Goal: Task Accomplishment & Management: Use online tool/utility

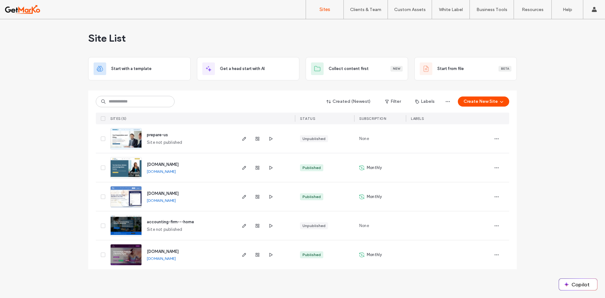
click at [131, 223] on img at bounding box center [126, 236] width 31 height 43
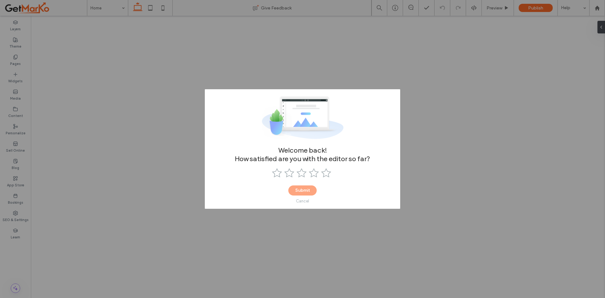
click at [304, 201] on div "Cancel" at bounding box center [302, 200] width 13 height 5
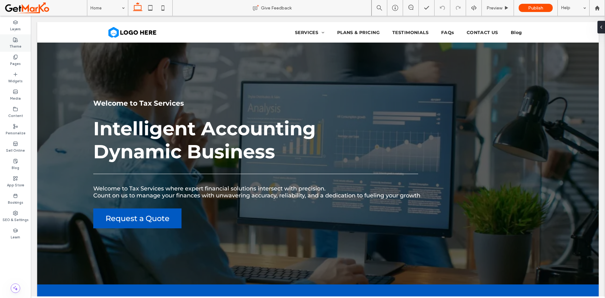
click at [15, 43] on label "Theme" at bounding box center [15, 45] width 12 height 7
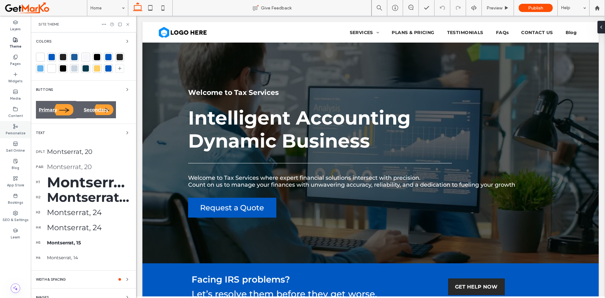
click at [15, 132] on label "Personalize" at bounding box center [16, 132] width 20 height 7
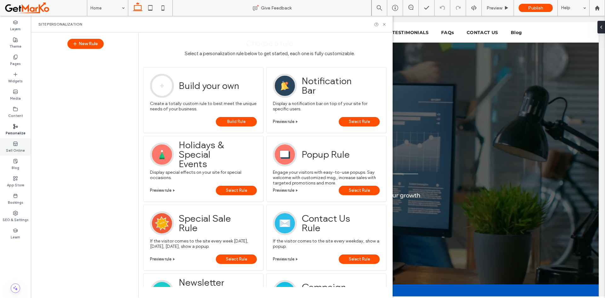
click at [15, 145] on use at bounding box center [15, 143] width 4 height 4
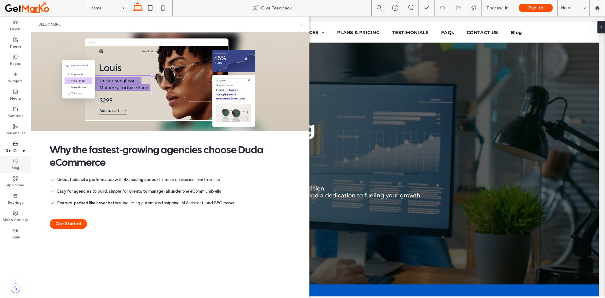
click at [17, 162] on use at bounding box center [16, 161] width 4 height 4
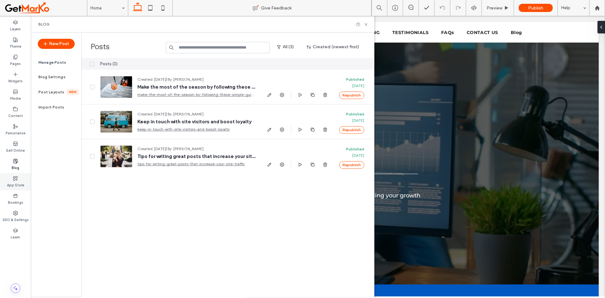
click at [18, 180] on icon at bounding box center [15, 178] width 5 height 5
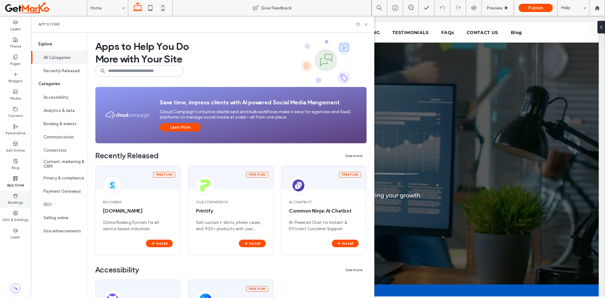
click at [18, 200] on label "Bookings" at bounding box center [15, 201] width 15 height 7
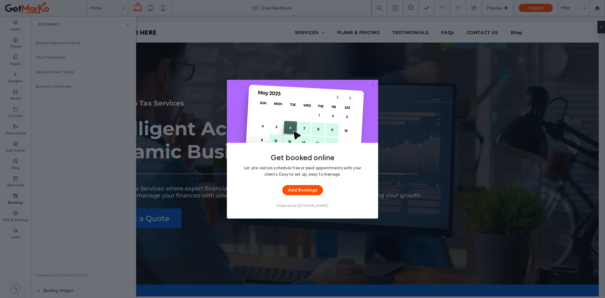
click at [95, 182] on div "Get booked online Let site visitors schedule free or paid appointments with you…" at bounding box center [302, 149] width 605 height 298
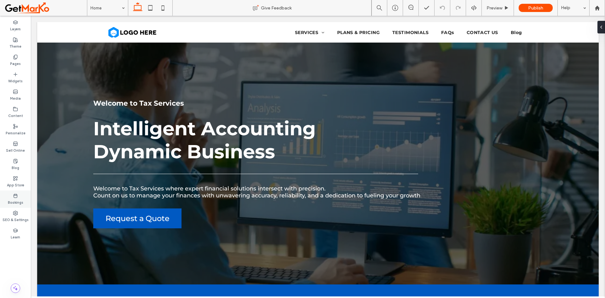
click at [19, 199] on label "Bookings" at bounding box center [15, 201] width 15 height 7
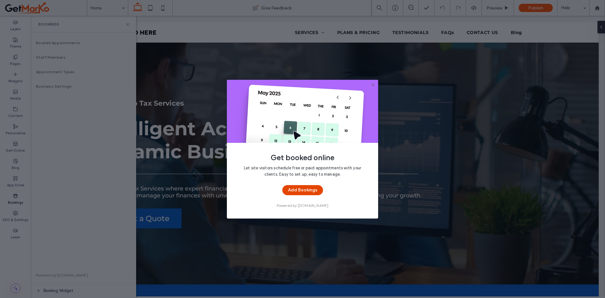
click at [305, 189] on button "Add Bookings" at bounding box center [302, 190] width 41 height 10
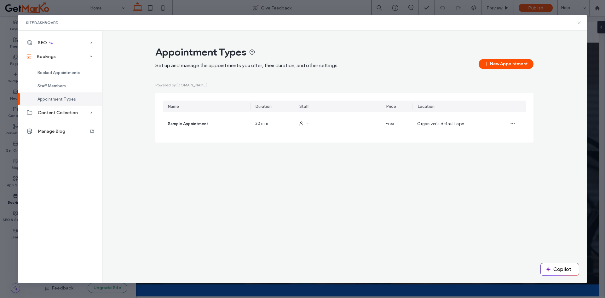
click at [578, 22] on icon at bounding box center [579, 22] width 5 height 5
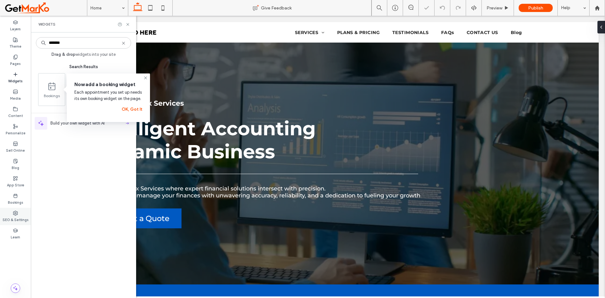
click at [16, 214] on use at bounding box center [15, 213] width 4 height 4
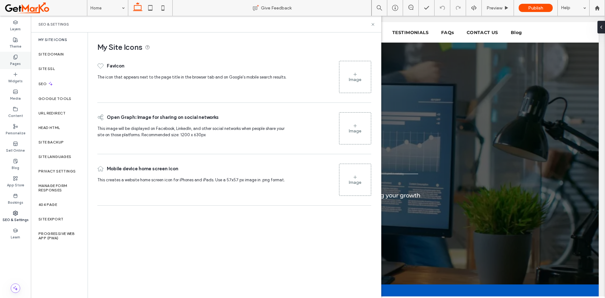
click at [15, 57] on icon at bounding box center [15, 57] width 5 height 5
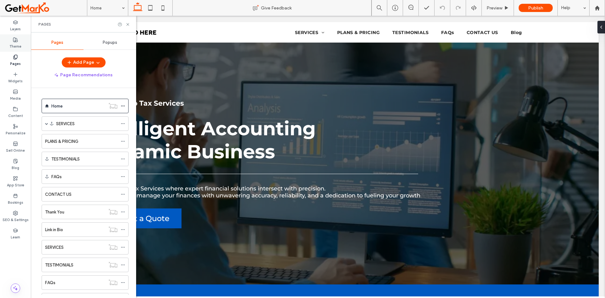
click at [15, 46] on label "Theme" at bounding box center [15, 45] width 12 height 7
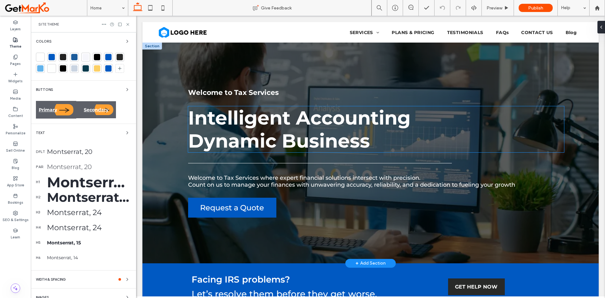
click at [265, 143] on strong "Dynamic Business" at bounding box center [279, 140] width 182 height 23
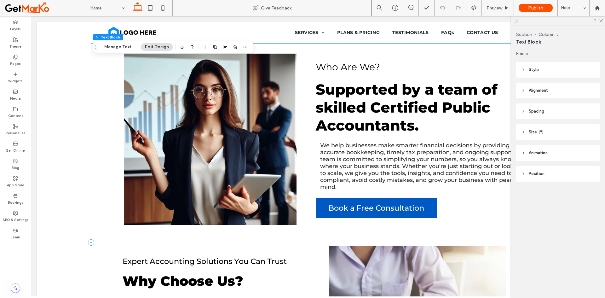
scroll to position [315, 0]
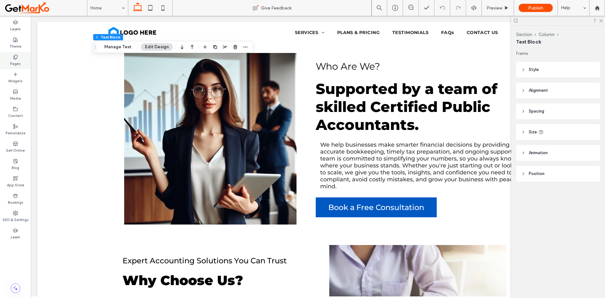
click at [17, 59] on icon at bounding box center [15, 57] width 5 height 5
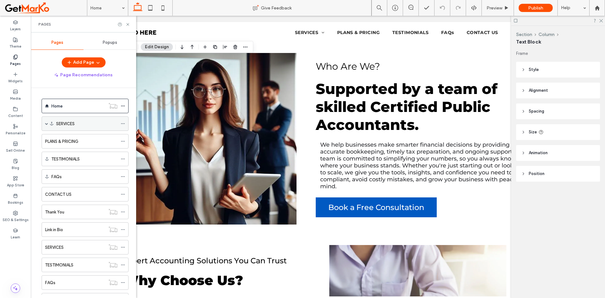
click at [72, 121] on label "SERVICES" at bounding box center [65, 123] width 19 height 11
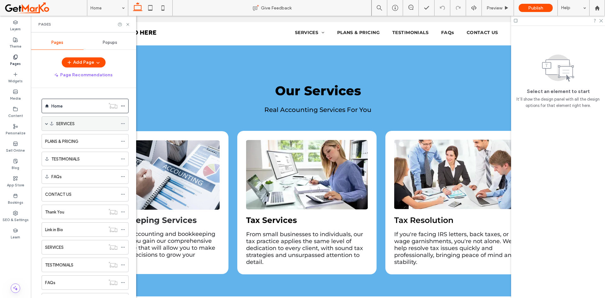
scroll to position [734, 0]
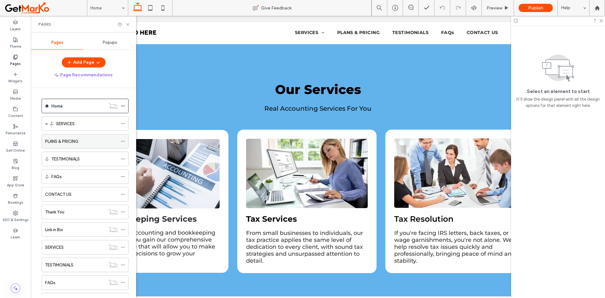
click at [81, 146] on div "PLANS & PRICING" at bounding box center [81, 141] width 72 height 14
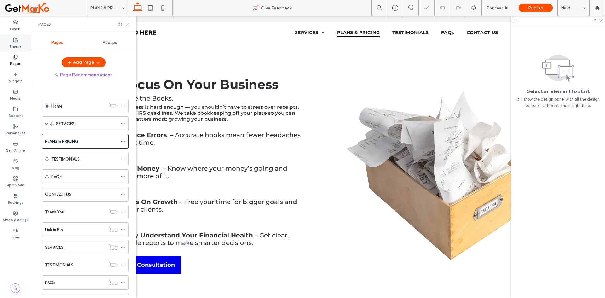
click at [15, 44] on label "Theme" at bounding box center [15, 45] width 12 height 7
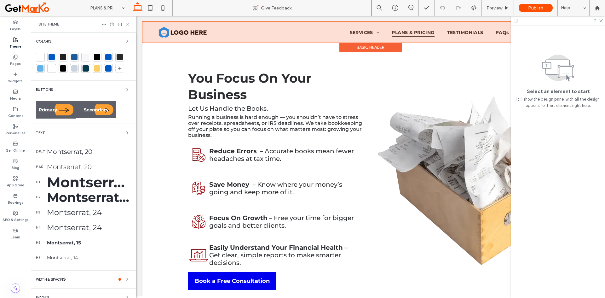
click at [187, 30] on div at bounding box center [370, 32] width 456 height 20
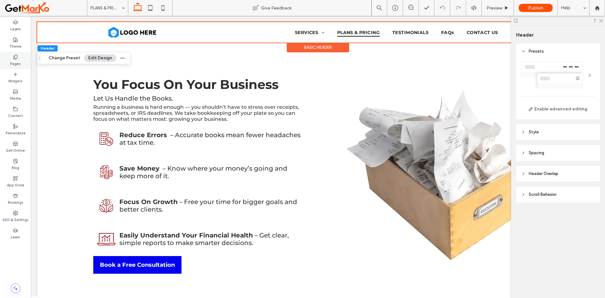
click at [18, 65] on label "Pages" at bounding box center [15, 63] width 11 height 7
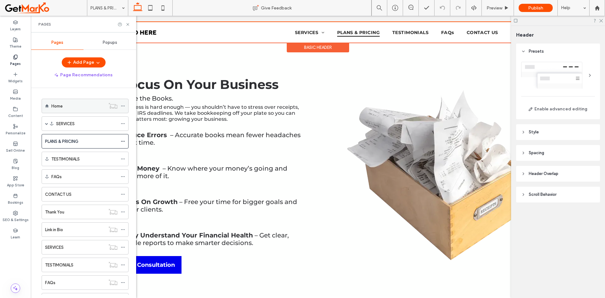
click at [66, 105] on div "Home" at bounding box center [78, 106] width 54 height 7
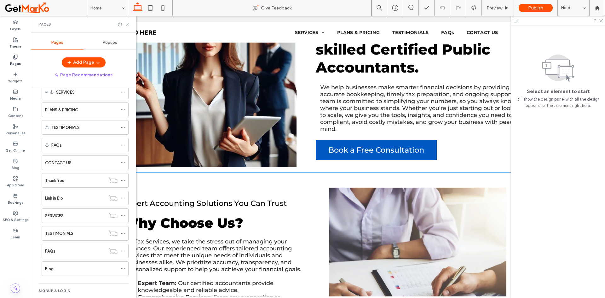
scroll to position [378, 0]
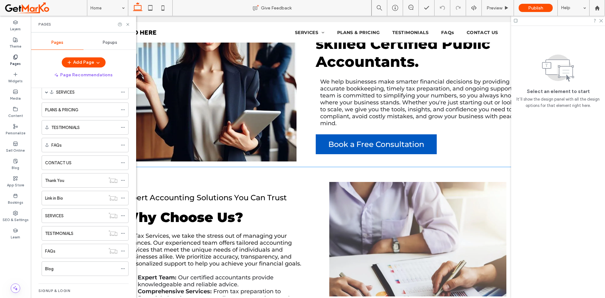
click at [389, 141] on span "Book a Free Consultation" at bounding box center [376, 144] width 96 height 9
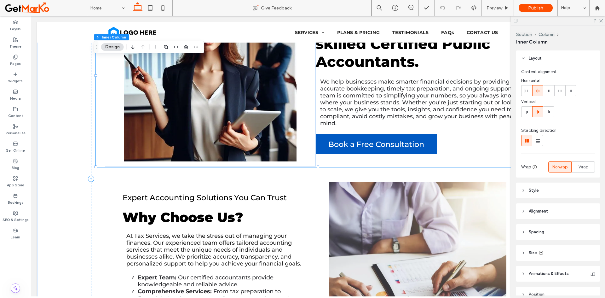
click at [389, 141] on span "Book a Free Consultation" at bounding box center [376, 144] width 96 height 9
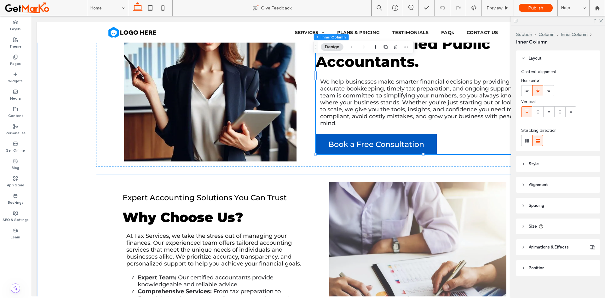
click at [380, 203] on div at bounding box center [417, 273] width 177 height 183
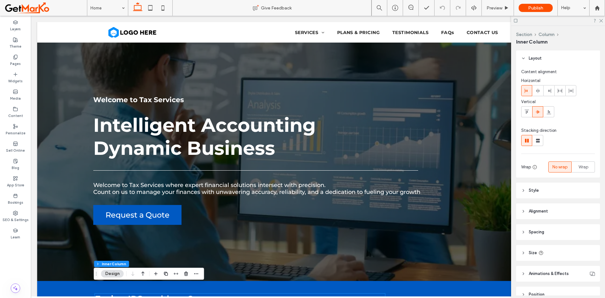
scroll to position [0, 0]
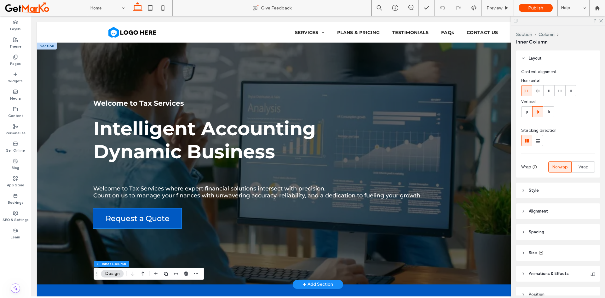
click at [153, 222] on link "Request a Quote" at bounding box center [137, 218] width 88 height 20
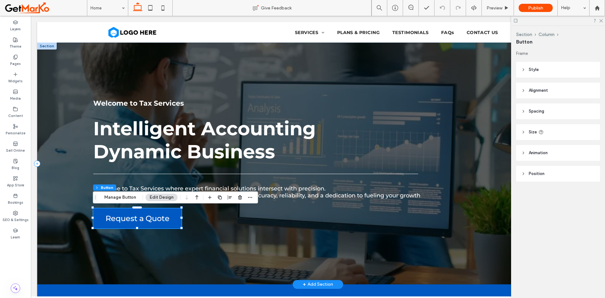
click at [138, 220] on span "Request a Quote" at bounding box center [138, 218] width 64 height 9
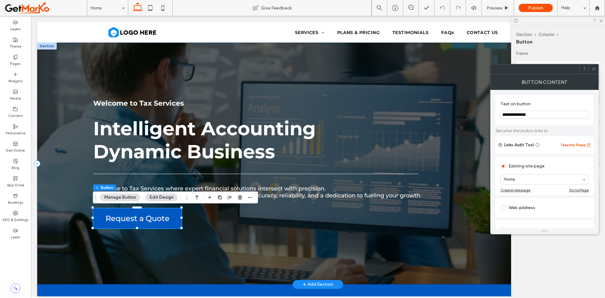
click at [62, 103] on div "Welcome to Tax Services Intelligent Accounting Dynamic Business Welcome to Tax …" at bounding box center [317, 163] width 561 height 241
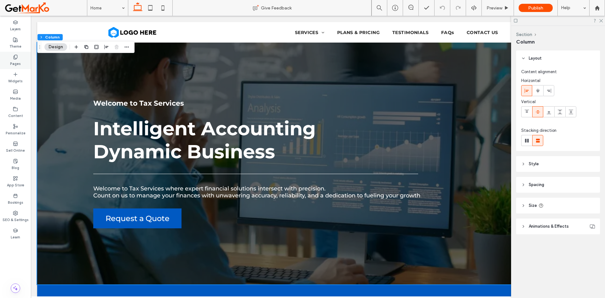
click at [14, 63] on label "Pages" at bounding box center [15, 63] width 11 height 7
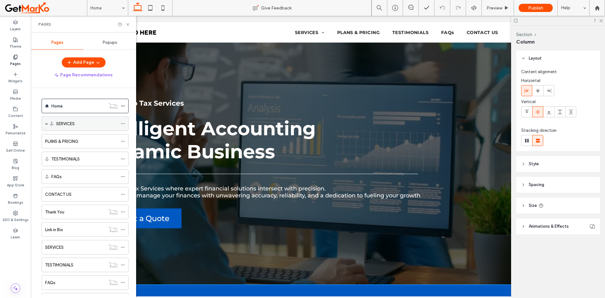
click at [65, 124] on label "SERVICES" at bounding box center [65, 123] width 19 height 11
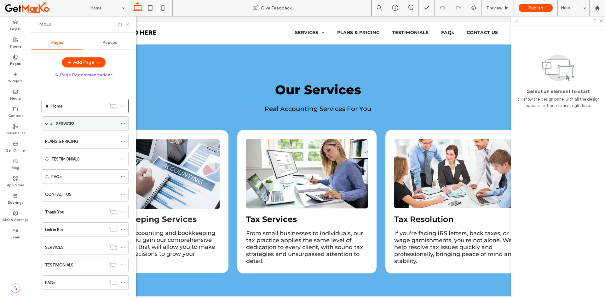
scroll to position [734, 0]
click at [80, 108] on div "Home" at bounding box center [78, 106] width 54 height 7
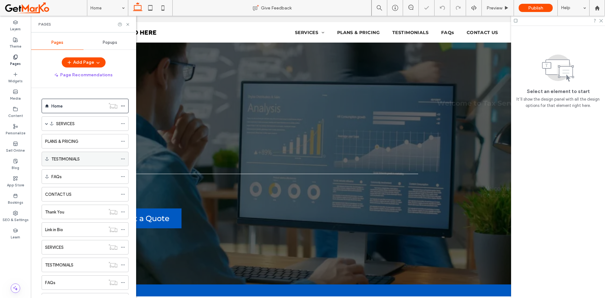
scroll to position [0, 0]
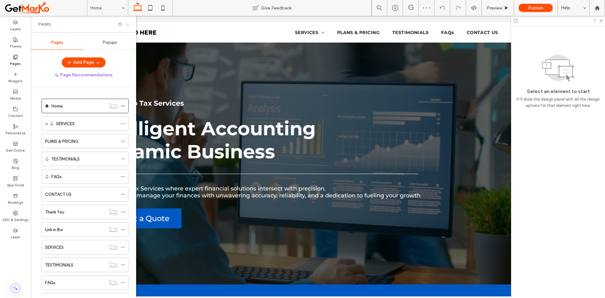
click at [128, 24] on icon at bounding box center [127, 24] width 5 height 5
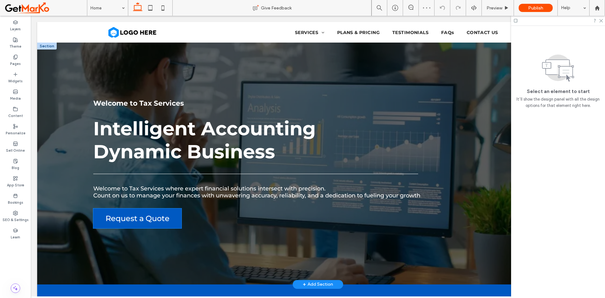
click at [144, 223] on link "Request a Quote" at bounding box center [137, 218] width 88 height 20
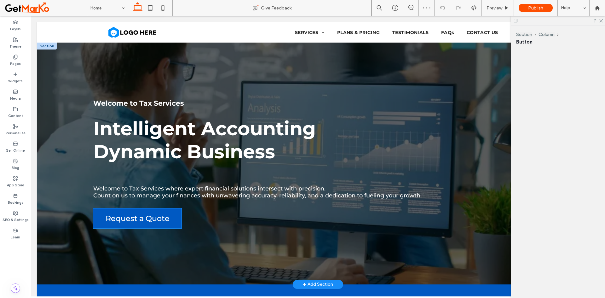
click at [144, 223] on link "Request a Quote" at bounding box center [137, 218] width 88 height 20
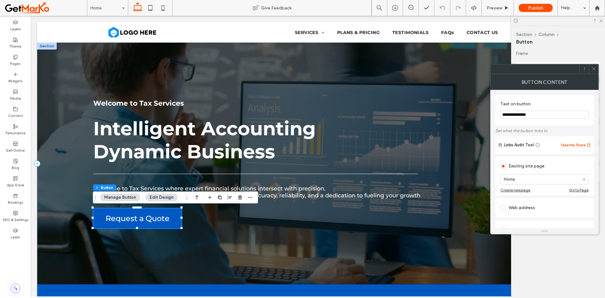
click at [513, 109] on section "**********" at bounding box center [544, 110] width 88 height 24
click at [515, 115] on input "**********" at bounding box center [544, 115] width 88 height 8
type input "**********"
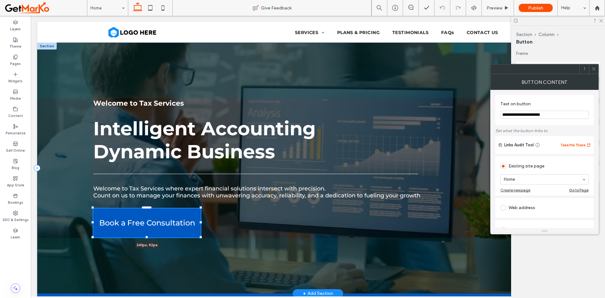
drag, startPoint x: 181, startPoint y: 222, endPoint x: 201, endPoint y: 221, distance: 19.6
click at [201, 221] on div at bounding box center [200, 222] width 3 height 3
type input "***"
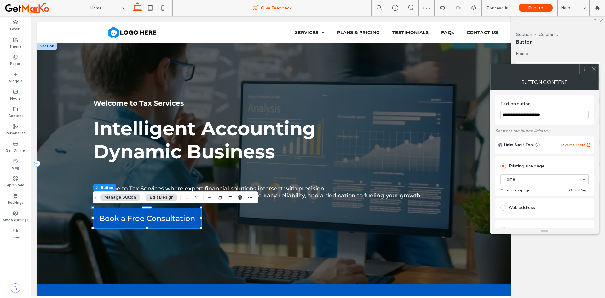
type input "**********"
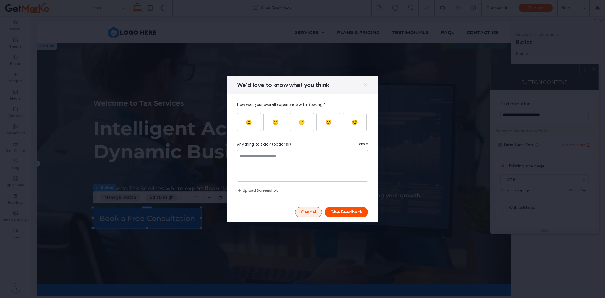
click at [307, 211] on button "Cancel" at bounding box center [308, 212] width 27 height 10
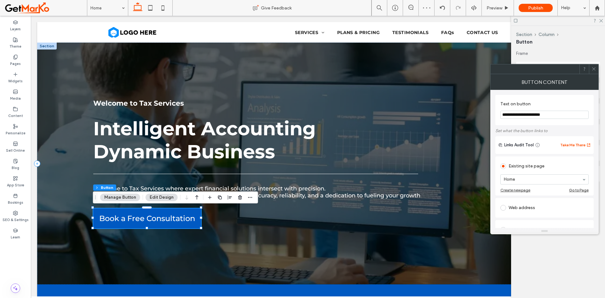
drag, startPoint x: 594, startPoint y: 70, endPoint x: 407, endPoint y: 83, distance: 188.3
click at [594, 70] on icon at bounding box center [593, 68] width 5 height 5
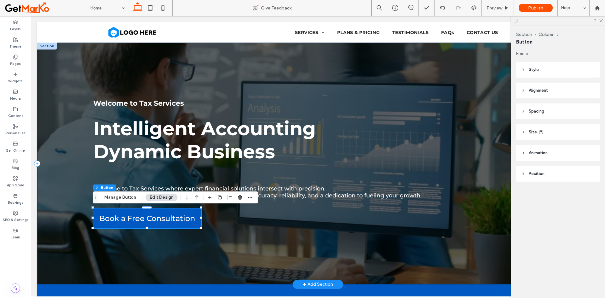
click at [73, 165] on div "Welcome to Tax Services Intelligent Accounting Dynamic Business Welcome to Tax …" at bounding box center [317, 163] width 561 height 241
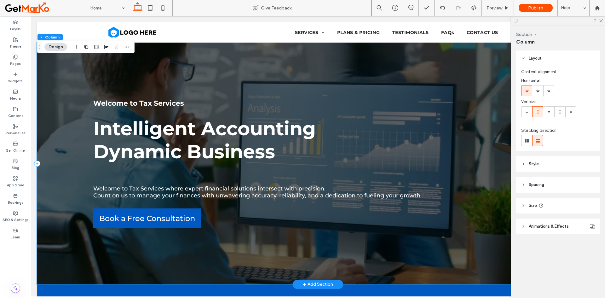
click at [73, 165] on div "Welcome to Tax Services Intelligent Accounting Dynamic Business Welcome to Tax …" at bounding box center [317, 163] width 561 height 241
click at [441, 7] on use at bounding box center [441, 8] width 5 height 4
click at [14, 60] on label "Pages" at bounding box center [15, 63] width 11 height 7
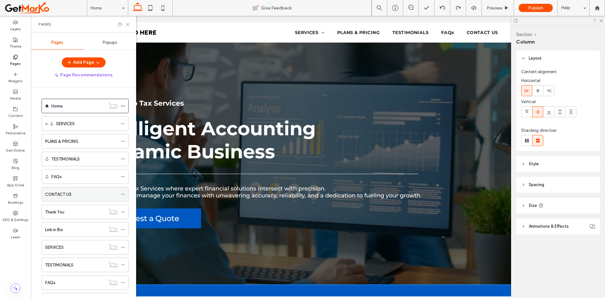
click at [80, 196] on div "CONTACT US" at bounding box center [81, 194] width 72 height 7
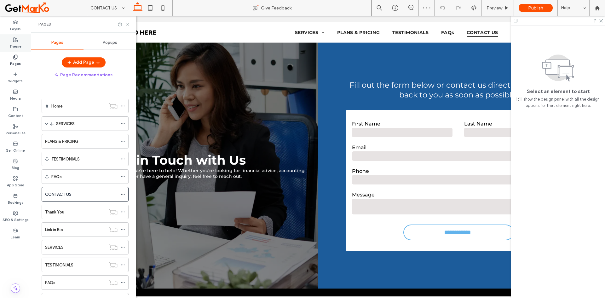
click at [14, 44] on label "Theme" at bounding box center [15, 45] width 12 height 7
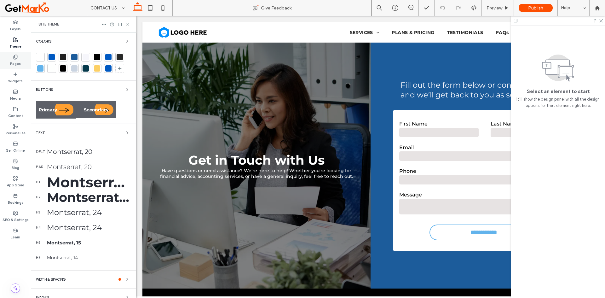
click at [20, 60] on label "Pages" at bounding box center [15, 63] width 11 height 7
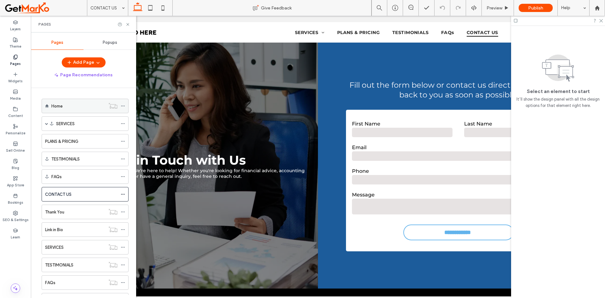
click at [75, 104] on div "Home" at bounding box center [78, 106] width 54 height 7
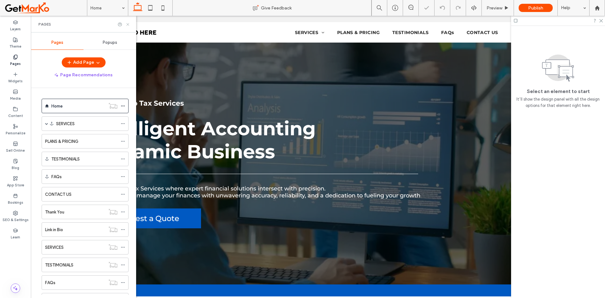
click at [128, 26] on icon at bounding box center [127, 24] width 5 height 5
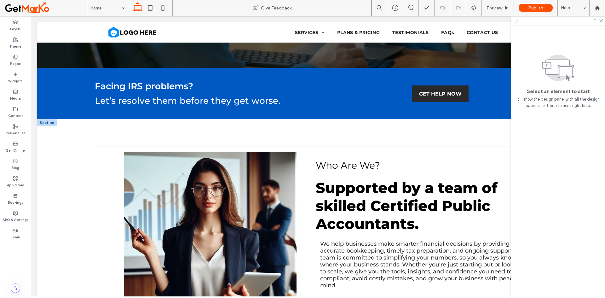
scroll to position [221, 0]
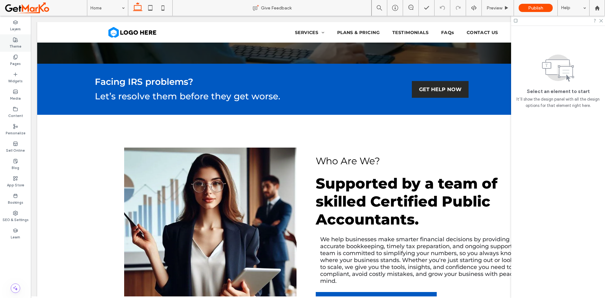
click at [15, 43] on label "Theme" at bounding box center [15, 45] width 12 height 7
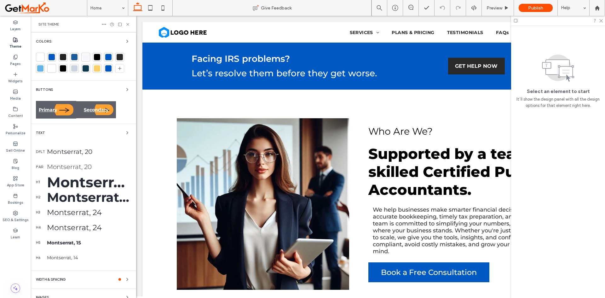
scroll to position [26, 0]
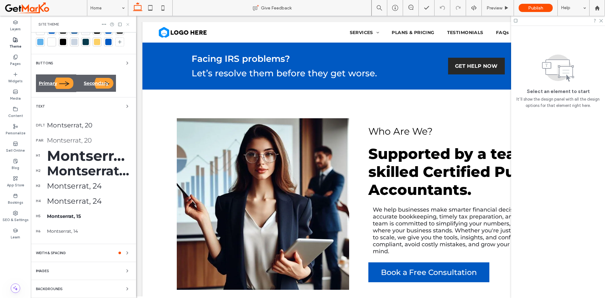
drag, startPoint x: 126, startPoint y: 23, endPoint x: 60, endPoint y: 8, distance: 67.9
click at [126, 23] on icon at bounding box center [127, 24] width 5 height 5
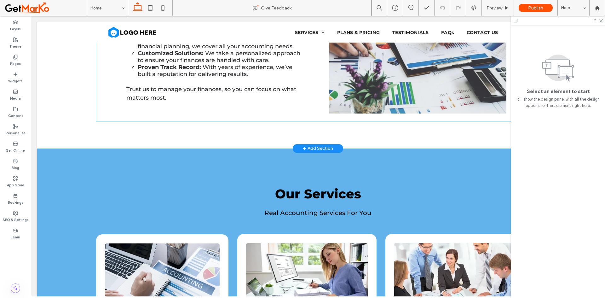
scroll to position [630, 0]
